Goal: Information Seeking & Learning: Understand process/instructions

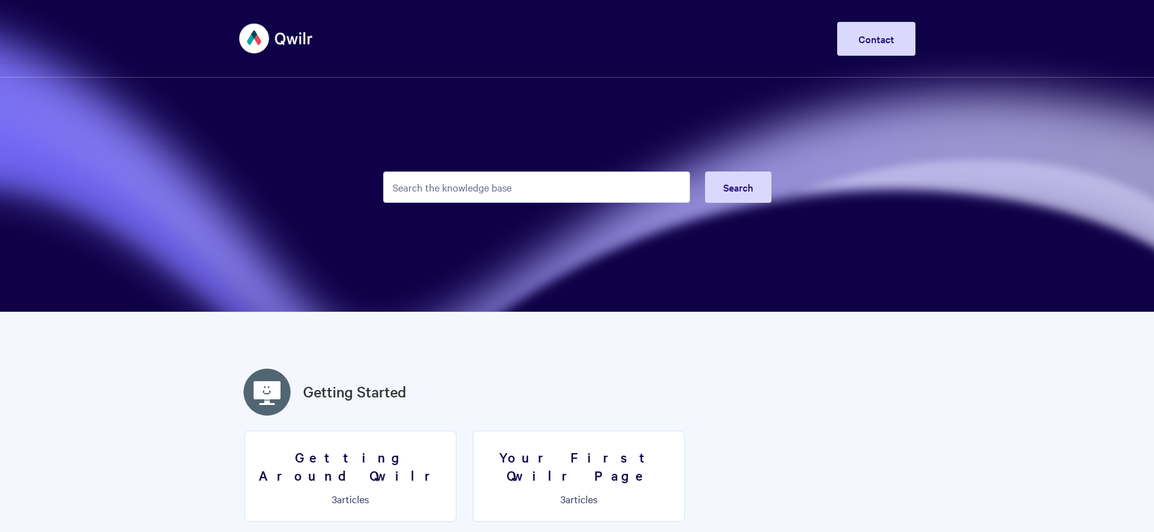
click at [449, 185] on input "Search the knowledge base" at bounding box center [536, 187] width 307 height 31
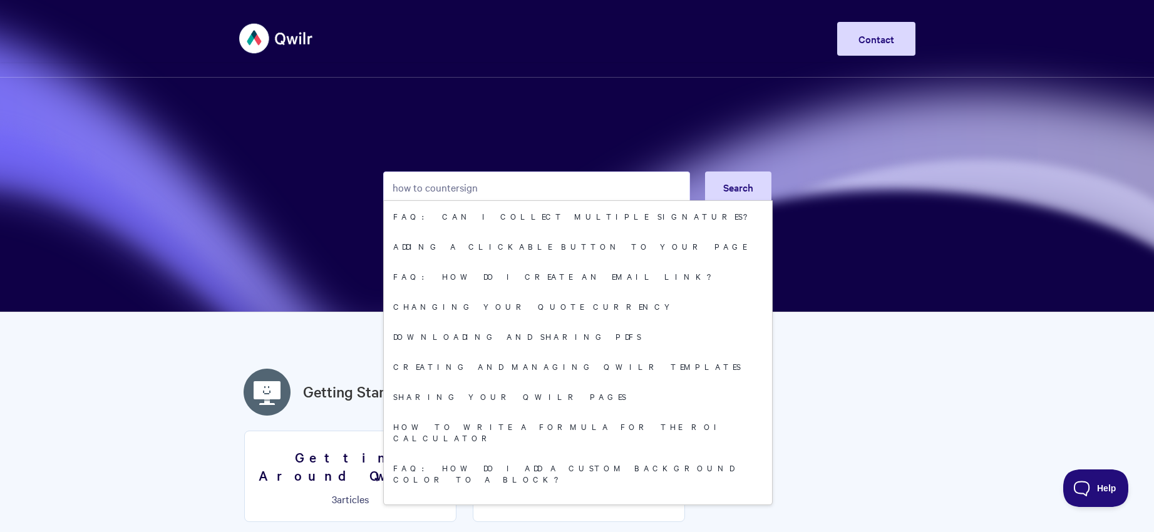
drag, startPoint x: 488, startPoint y: 193, endPoint x: 422, endPoint y: 189, distance: 65.9
click at [422, 189] on input "how to countersign" at bounding box center [536, 187] width 307 height 31
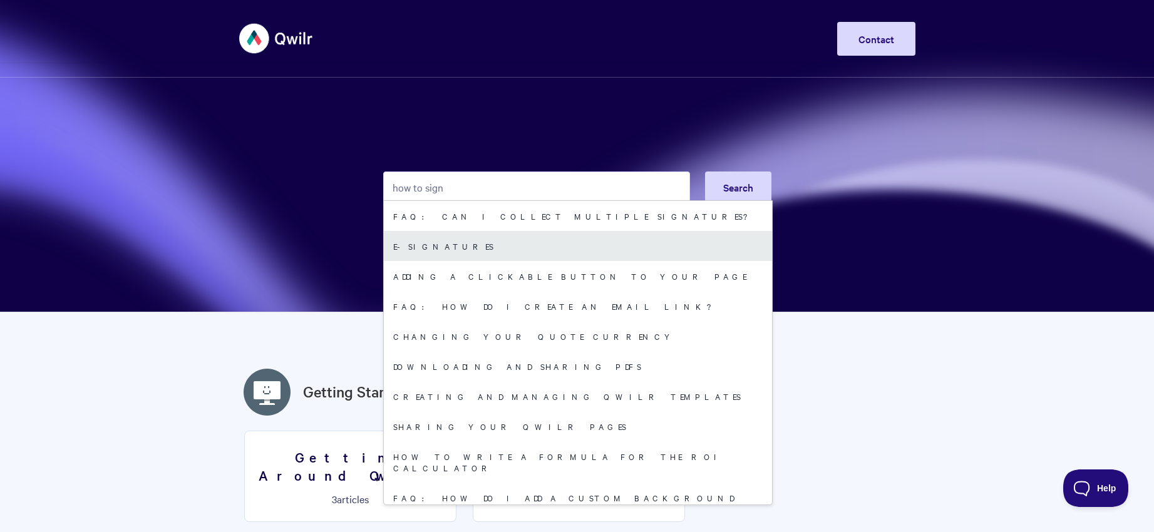
type input "how to sign"
click at [429, 247] on link "E-signatures" at bounding box center [578, 246] width 388 height 30
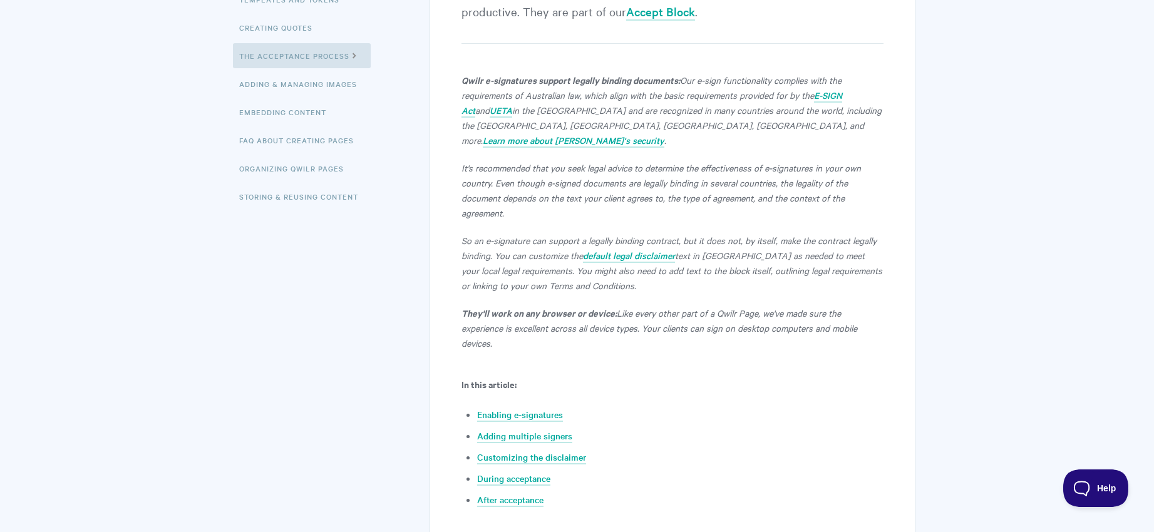
scroll to position [292, 0]
click at [515, 493] on link "After acceptance" at bounding box center [510, 500] width 66 height 14
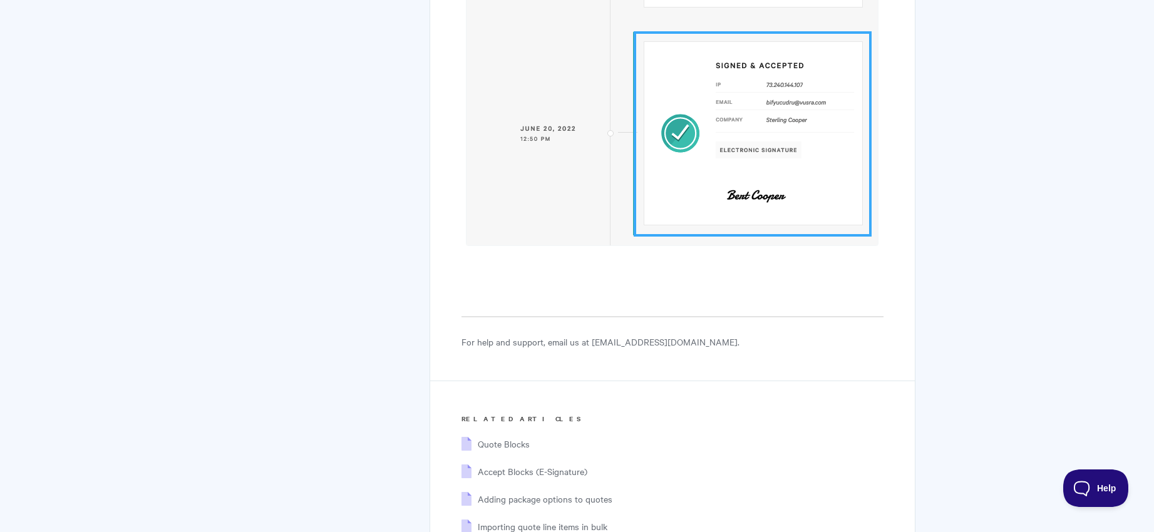
scroll to position [6245, 0]
